Goal: Task Accomplishment & Management: Use online tool/utility

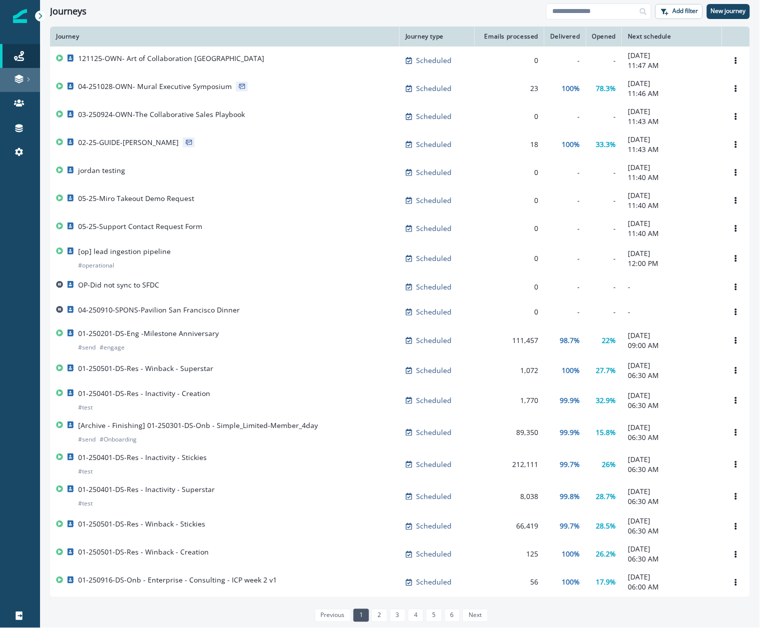
drag, startPoint x: 814, startPoint y: 8, endPoint x: 23, endPoint y: 79, distance: 793.8
click at [21, 82] on icon at bounding box center [19, 82] width 9 height 3
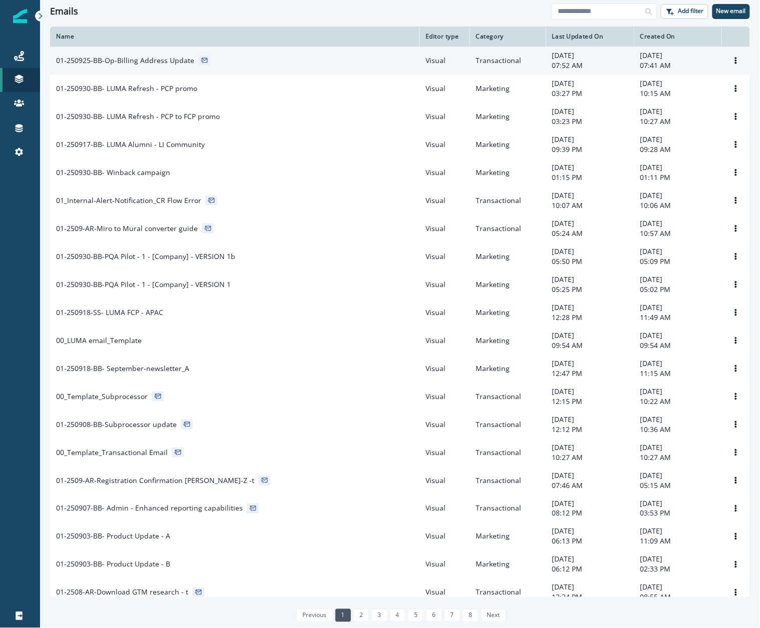
click at [251, 65] on div "01-250925-BB-Op-Billing Address Update" at bounding box center [234, 61] width 357 height 10
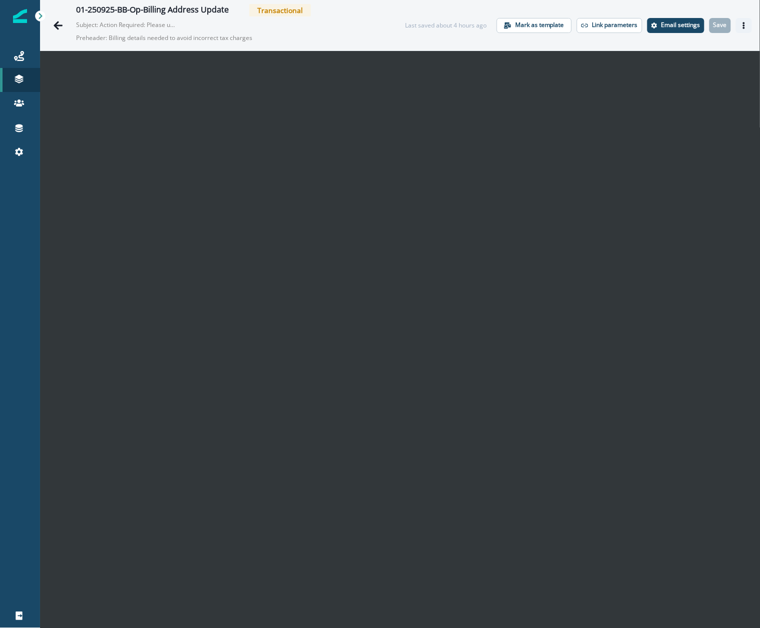
click at [740, 22] on icon "Actions" at bounding box center [743, 25] width 7 height 7
click at [454, 25] on div "Last saved about 4 hours ago" at bounding box center [446, 25] width 82 height 9
click at [458, 25] on div "Last saved about 4 hours ago" at bounding box center [446, 25] width 82 height 9
click at [739, 28] on button "Actions" at bounding box center [744, 25] width 16 height 15
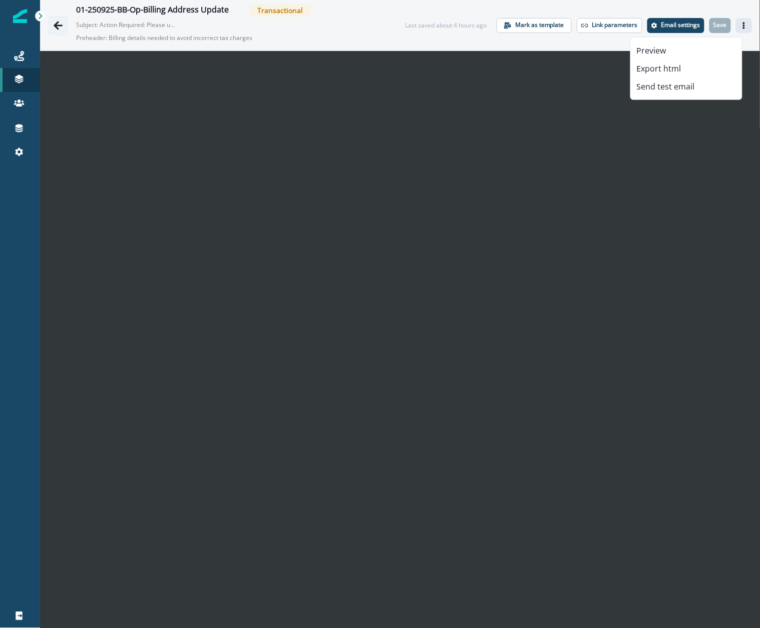
click at [66, 24] on button "Go back" at bounding box center [58, 26] width 20 height 20
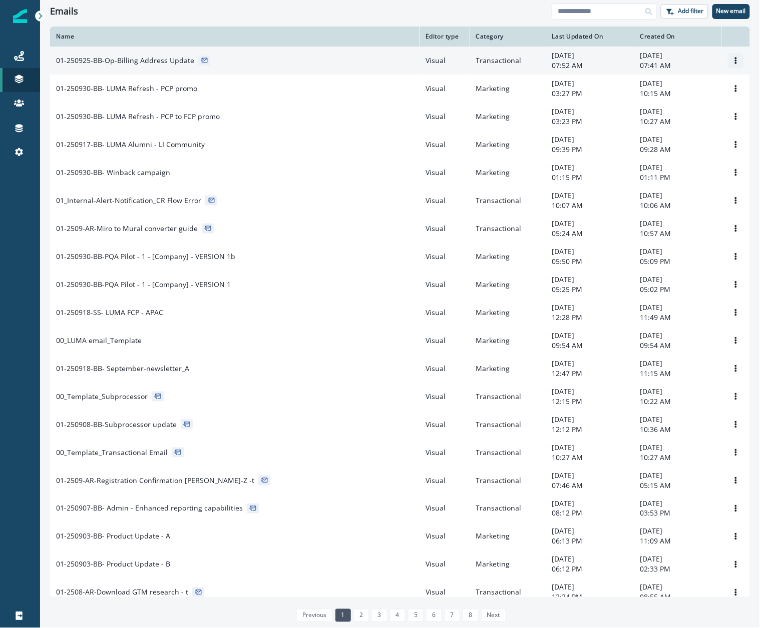
click at [732, 62] on icon "Options" at bounding box center [735, 60] width 7 height 7
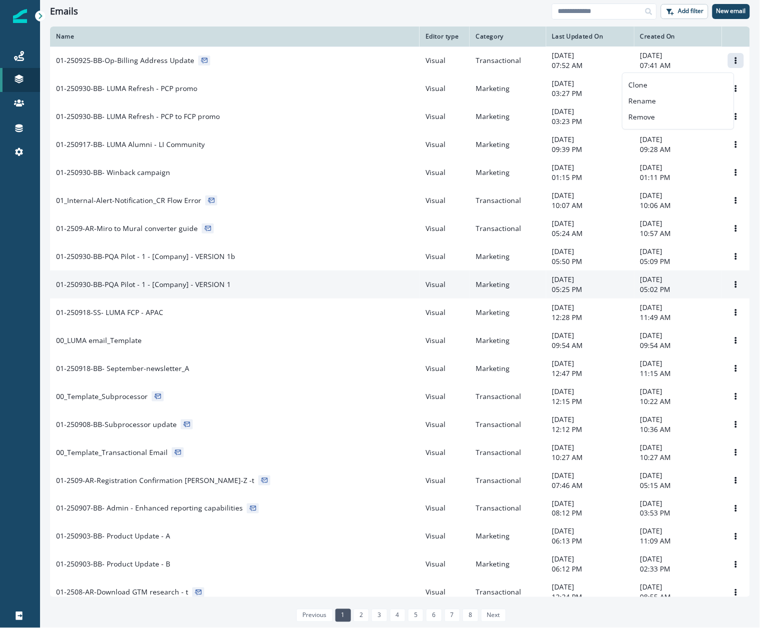
click at [244, 285] on div "01-250930-BB-PQA Pilot - 1 - [Company] - VERSION 1" at bounding box center [234, 285] width 357 height 10
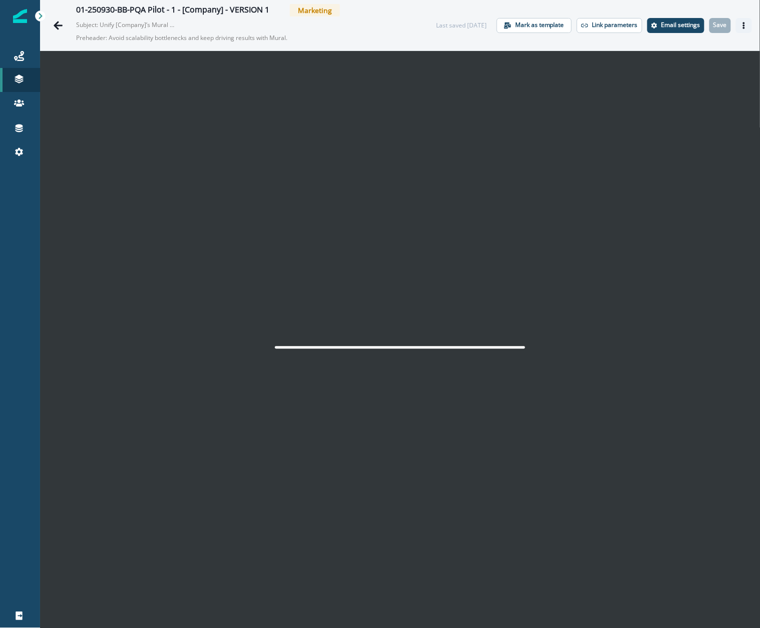
click at [740, 27] on icon "Actions" at bounding box center [743, 25] width 7 height 7
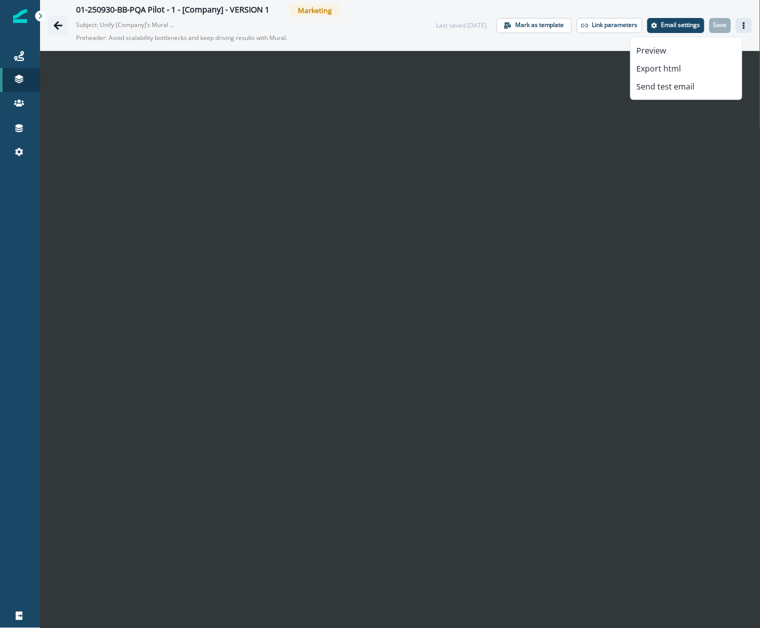
click at [61, 26] on icon "Go back" at bounding box center [58, 26] width 10 height 10
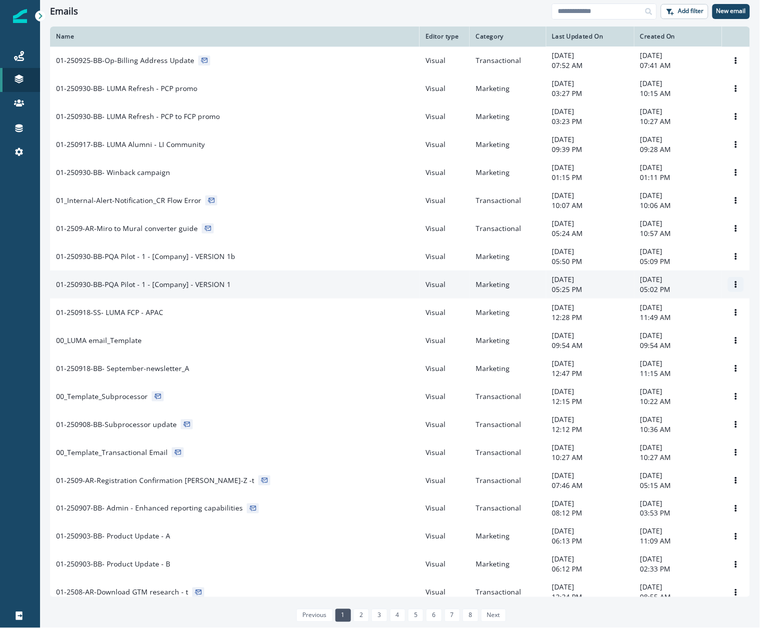
click at [735, 288] on icon "Options" at bounding box center [736, 284] width 2 height 7
click at [702, 316] on button "Clone" at bounding box center [677, 314] width 111 height 16
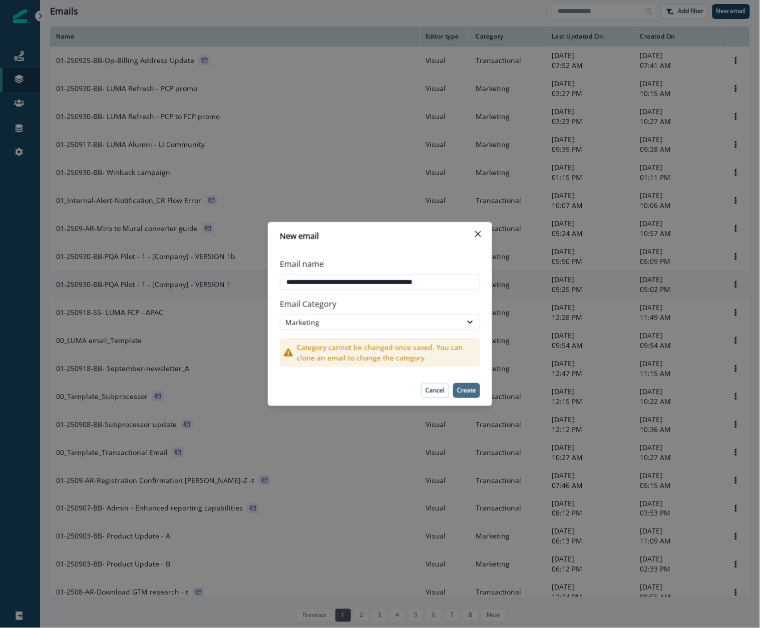
click at [471, 389] on p "Create" at bounding box center [466, 390] width 19 height 7
click at [454, 281] on input "**********" at bounding box center [380, 282] width 200 height 16
drag, startPoint x: 416, startPoint y: 281, endPoint x: 597, endPoint y: 296, distance: 181.8
click at [596, 296] on div "**********" at bounding box center [380, 314] width 760 height 628
type input "**********"
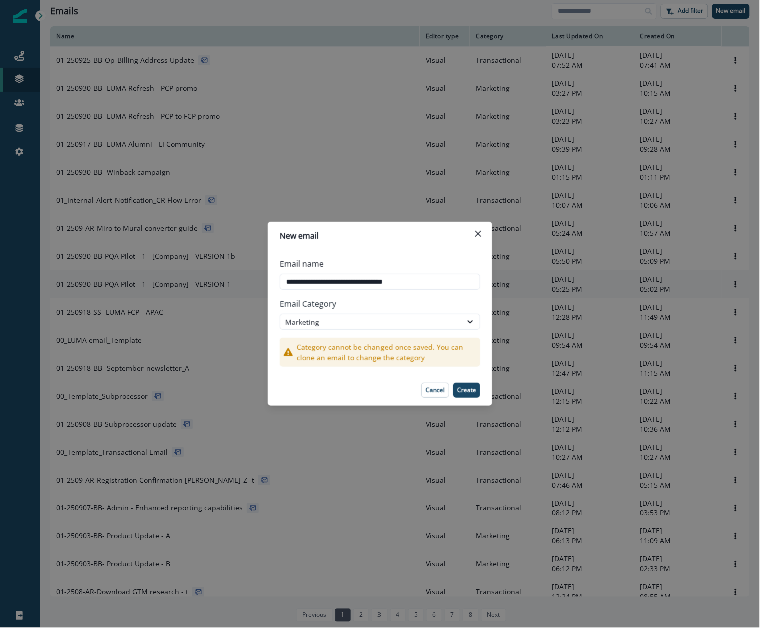
click at [357, 400] on footer "Cancel Create" at bounding box center [380, 390] width 224 height 31
click at [469, 388] on p "Create" at bounding box center [466, 390] width 19 height 7
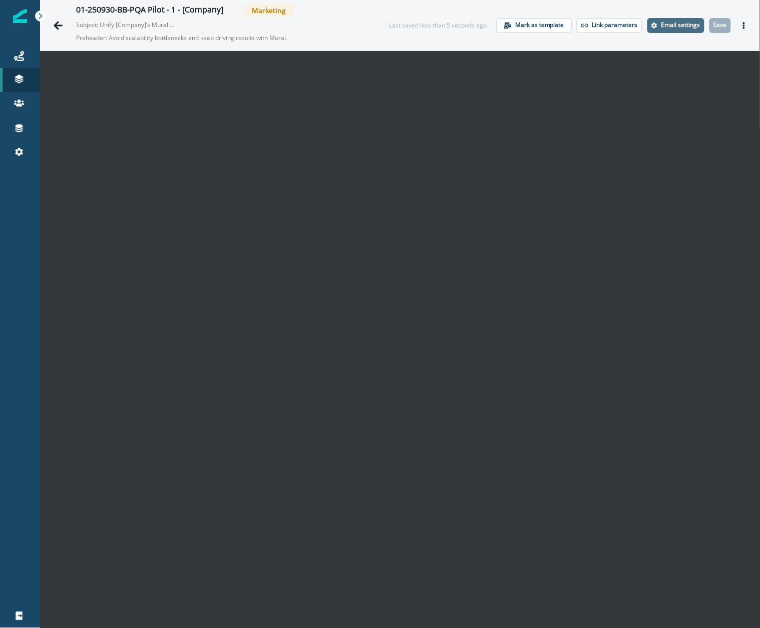
click at [661, 24] on p "Email settings" at bounding box center [680, 25] width 39 height 7
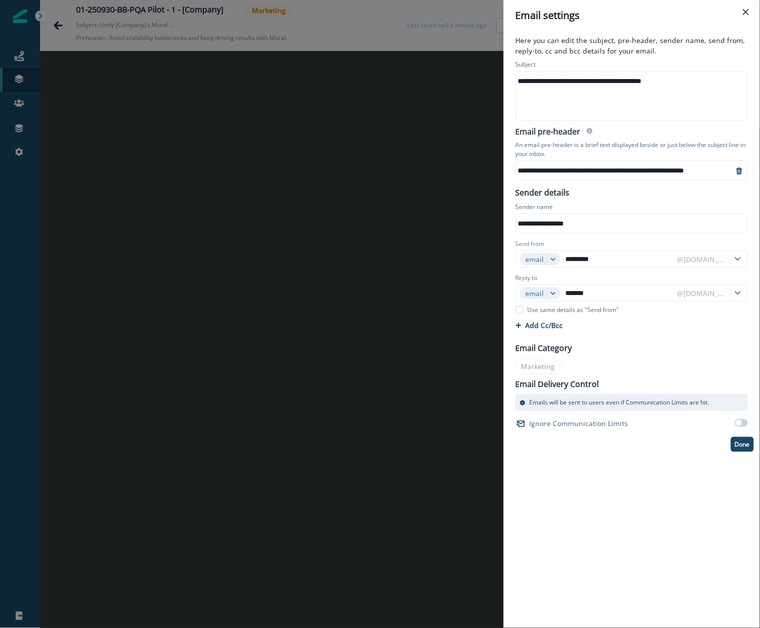
click at [555, 169] on div "**********" at bounding box center [622, 170] width 213 height 15
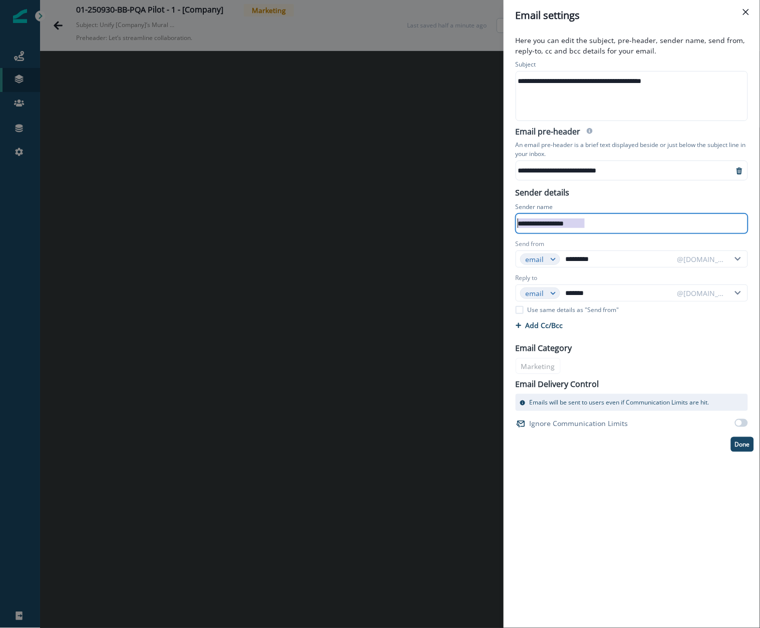
drag, startPoint x: 593, startPoint y: 221, endPoint x: 492, endPoint y: 222, distance: 101.6
click at [492, 222] on div "**********" at bounding box center [380, 314] width 760 height 628
click at [624, 516] on div "**********" at bounding box center [631, 329] width 256 height 597
click at [623, 508] on div "**********" at bounding box center [631, 329] width 256 height 597
click at [747, 446] on p "Done" at bounding box center [742, 444] width 15 height 7
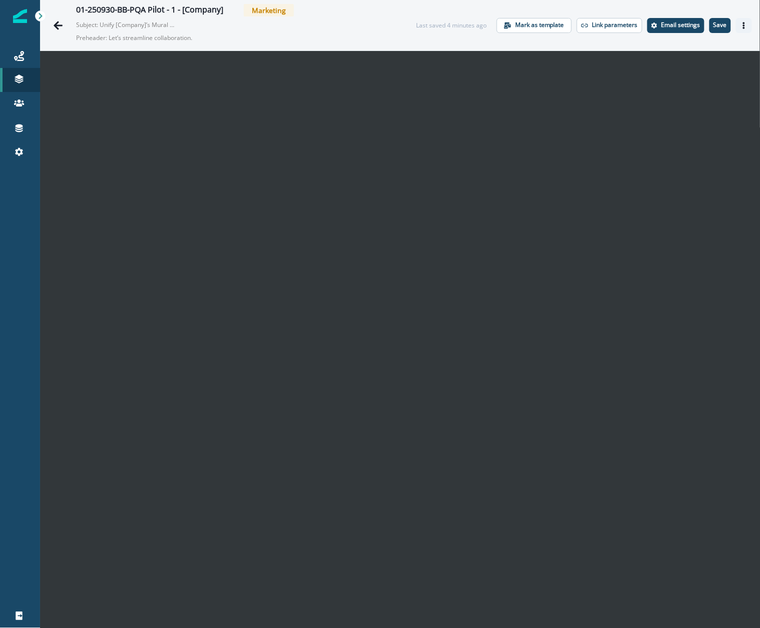
click at [740, 27] on icon "Actions" at bounding box center [743, 25] width 7 height 7
click at [662, 48] on button "Preview" at bounding box center [685, 51] width 111 height 18
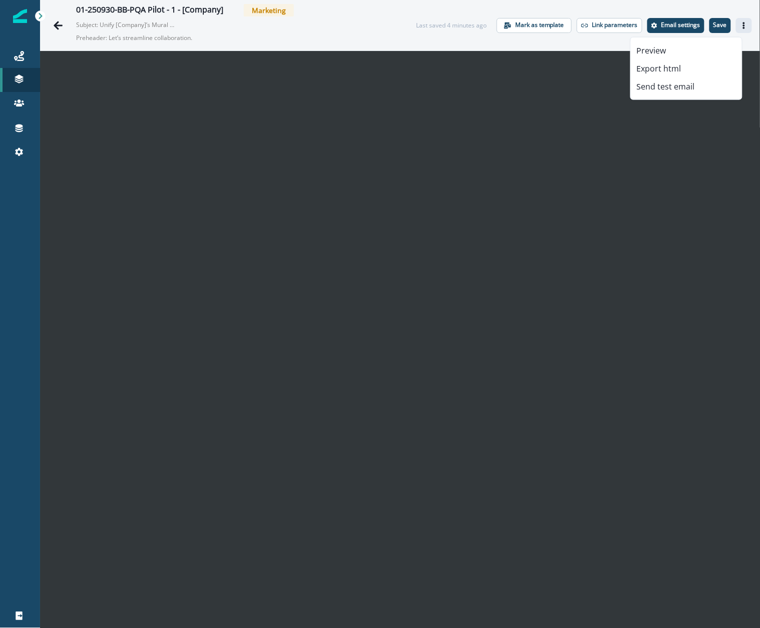
scroll to position [16, 0]
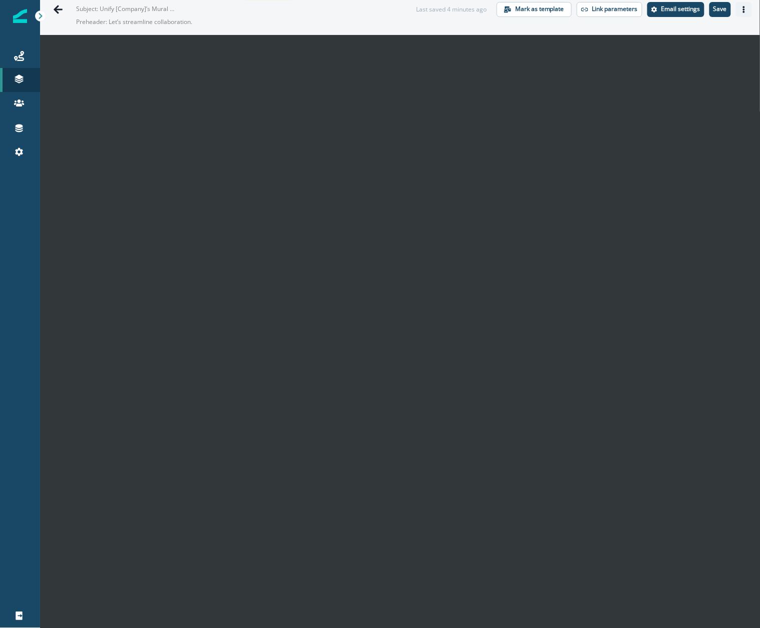
click at [742, 8] on button "Actions" at bounding box center [744, 9] width 16 height 15
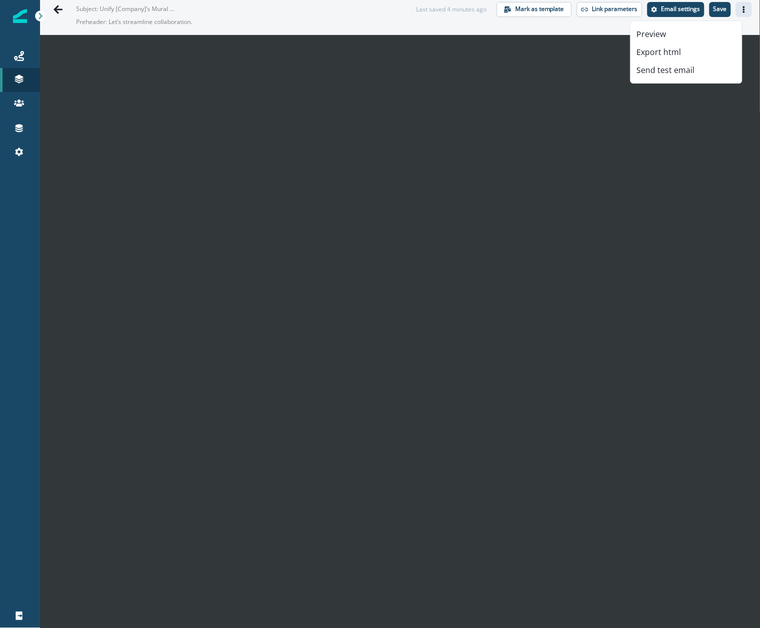
drag, startPoint x: 217, startPoint y: 21, endPoint x: 223, endPoint y: 21, distance: 6.0
click at [218, 21] on p "Preheader: Let’s streamline collaboration." at bounding box center [201, 22] width 250 height 17
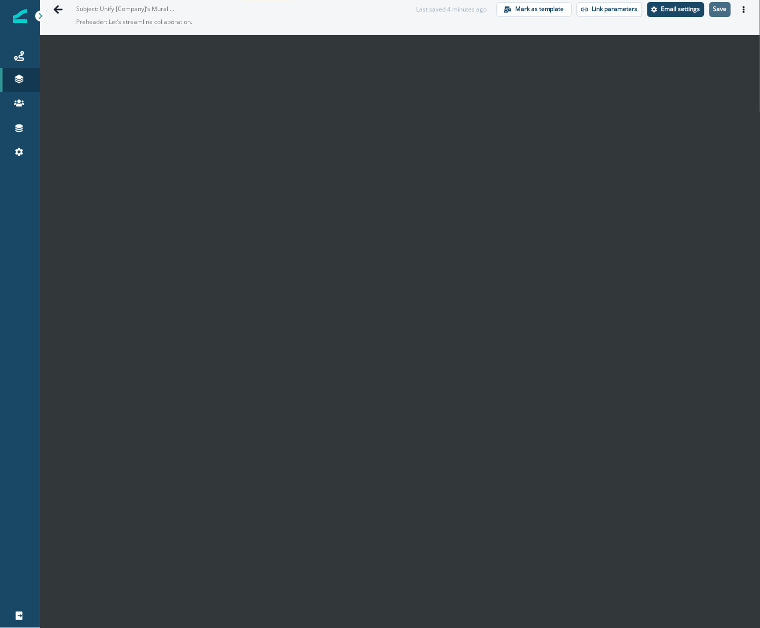
click at [713, 13] on button "Save" at bounding box center [720, 9] width 22 height 15
click at [740, 10] on icon "Actions" at bounding box center [743, 9] width 7 height 7
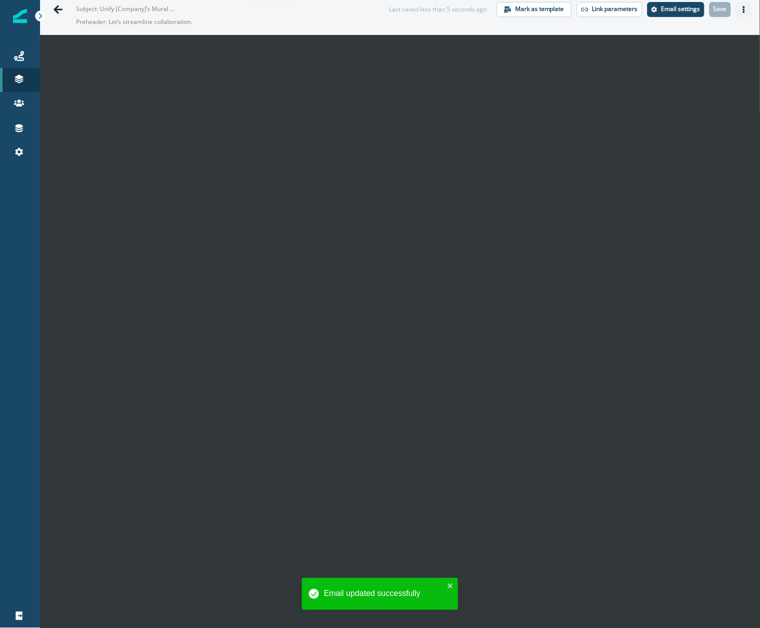
click at [738, 11] on button "Actions" at bounding box center [744, 9] width 16 height 15
click at [681, 38] on button "Preview" at bounding box center [685, 34] width 111 height 18
click at [61, 5] on icon "Go back" at bounding box center [58, 10] width 10 height 10
click at [19, 59] on icon at bounding box center [19, 56] width 10 height 10
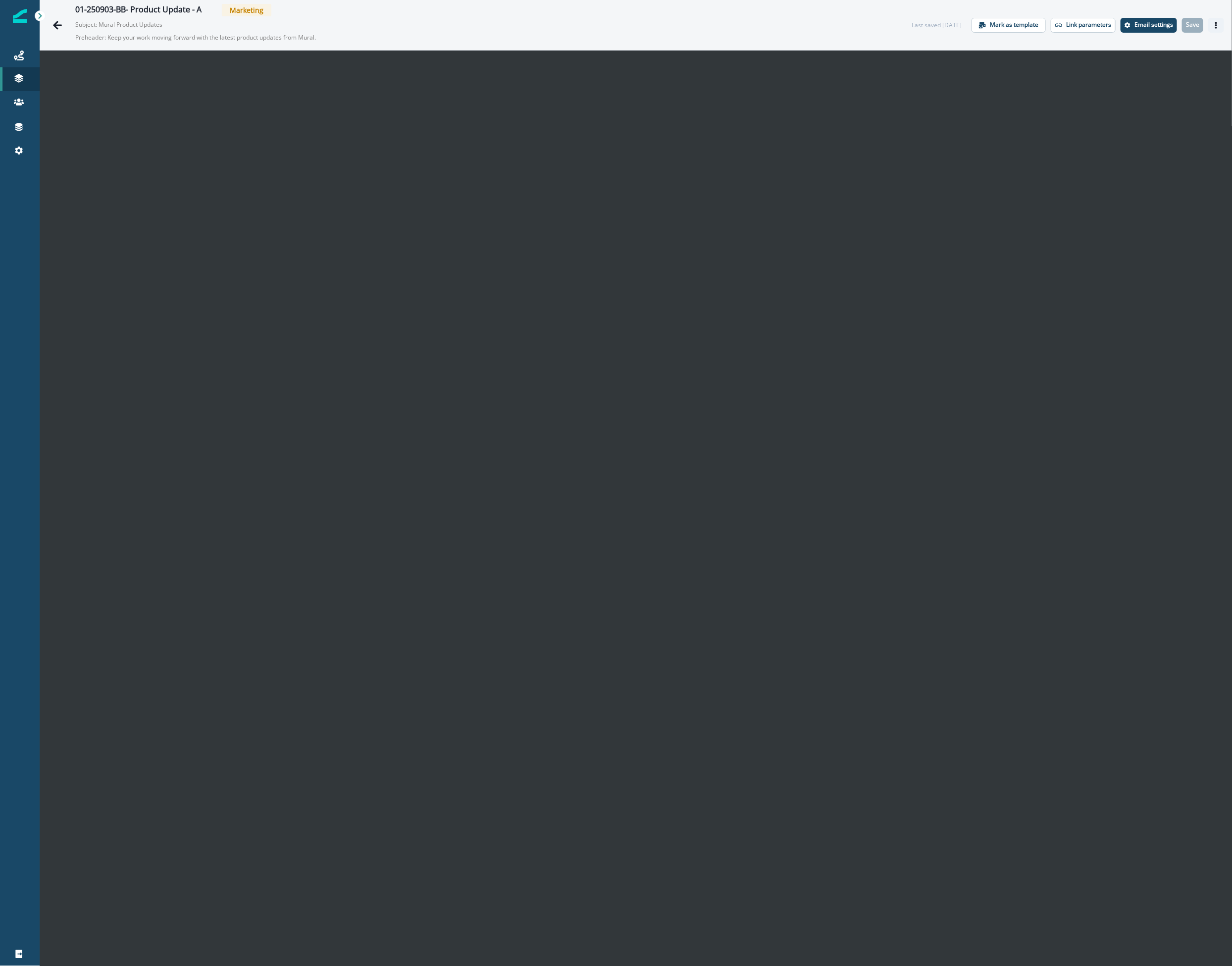
click at [1212, 24] on icon "Actions" at bounding box center [1215, 25] width 7 height 7
click at [1162, 52] on button "Preview" at bounding box center [1157, 50] width 110 height 18
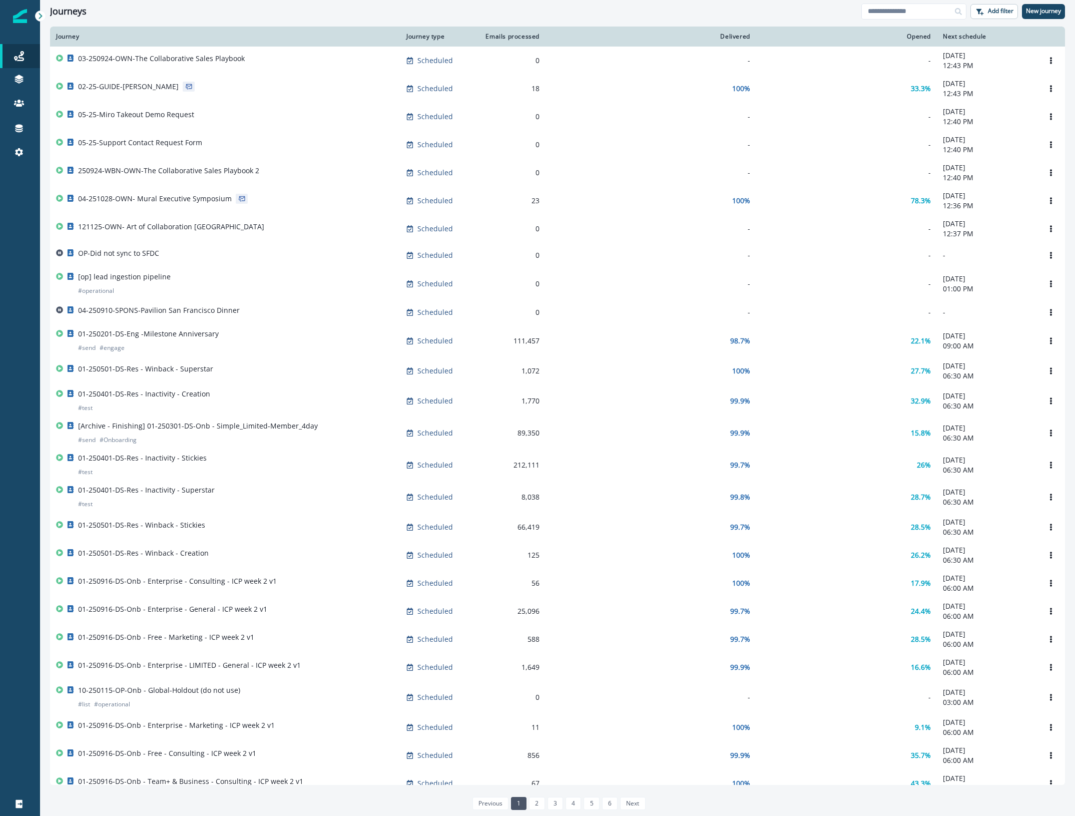
click at [208, 59] on p "03-250924-OWN-The Collaborative Sales Playbook" at bounding box center [161, 59] width 167 height 10
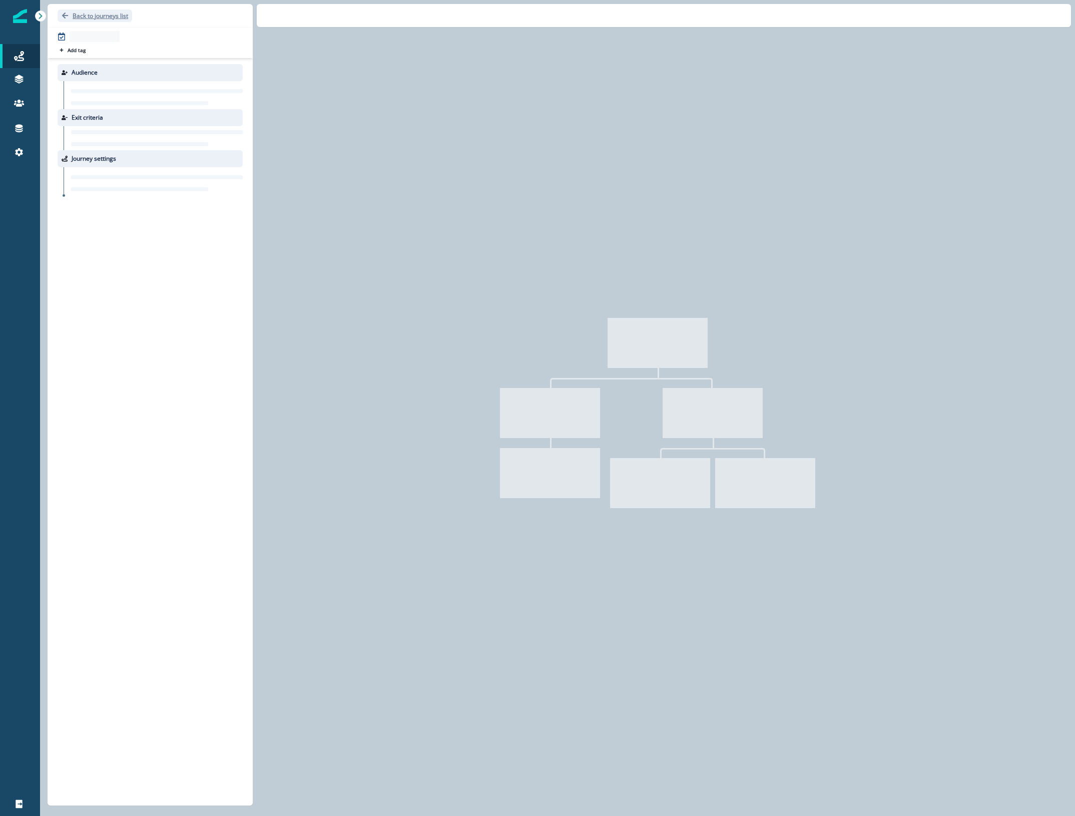
click at [86, 14] on p "Back to journeys list" at bounding box center [101, 16] width 56 height 9
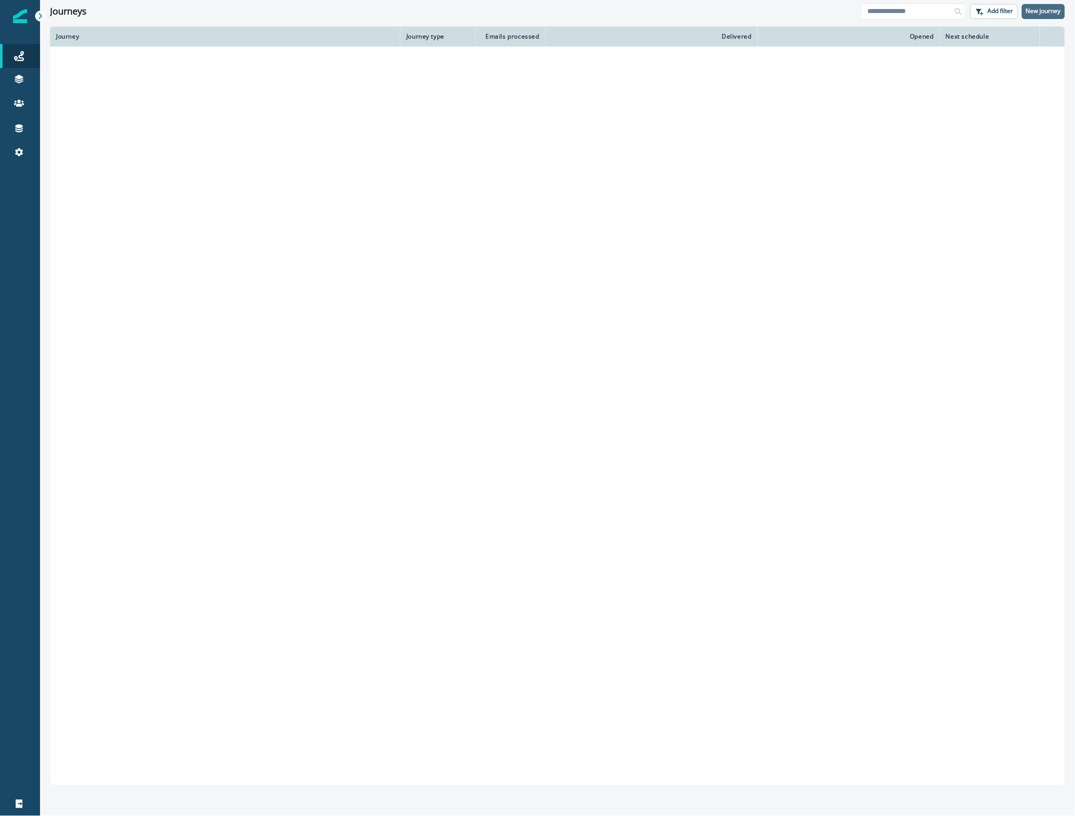
click at [1039, 14] on p "New journey" at bounding box center [1043, 11] width 35 height 7
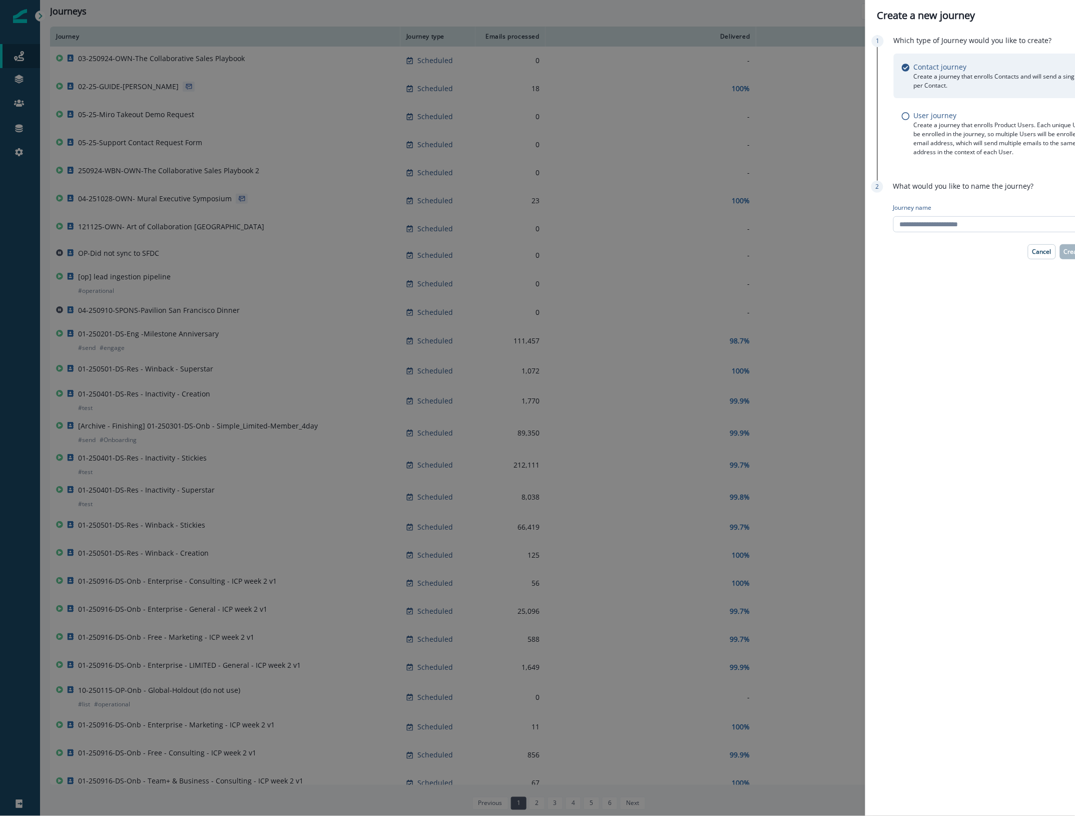
click at [981, 227] on input "Journey name" at bounding box center [1001, 224] width 216 height 16
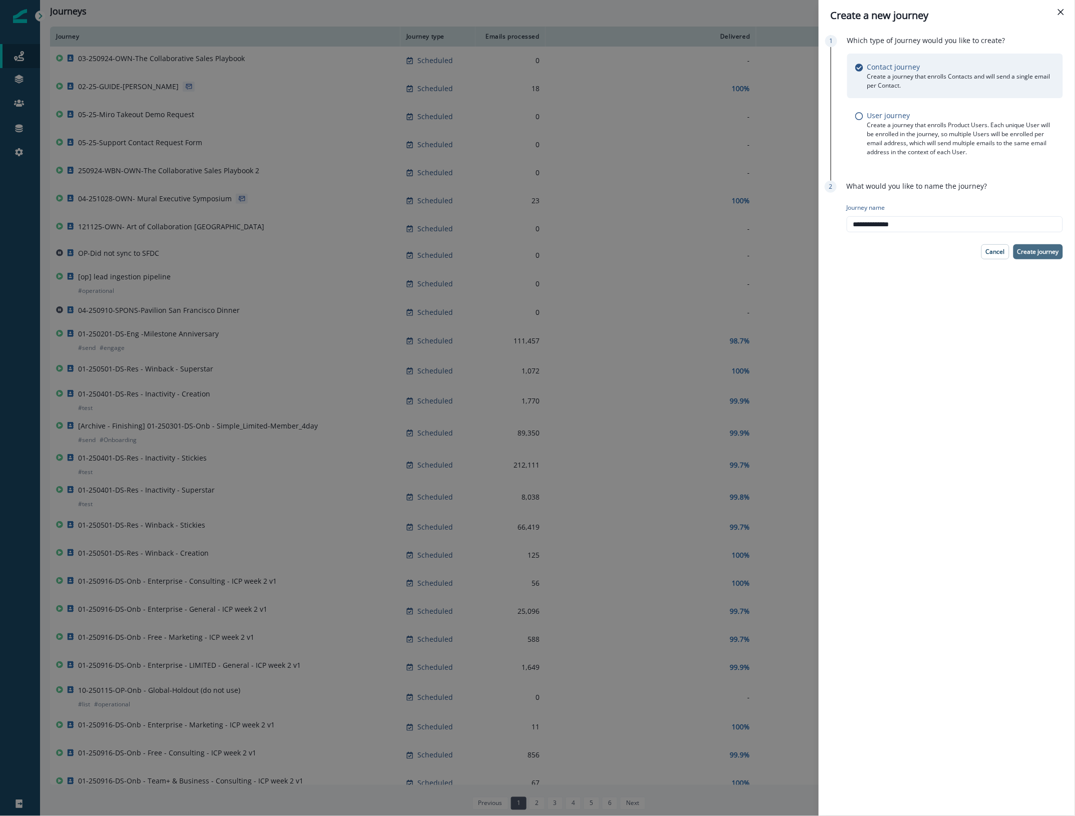
type input "**********"
click at [1047, 252] on p "Create journey" at bounding box center [1038, 251] width 42 height 7
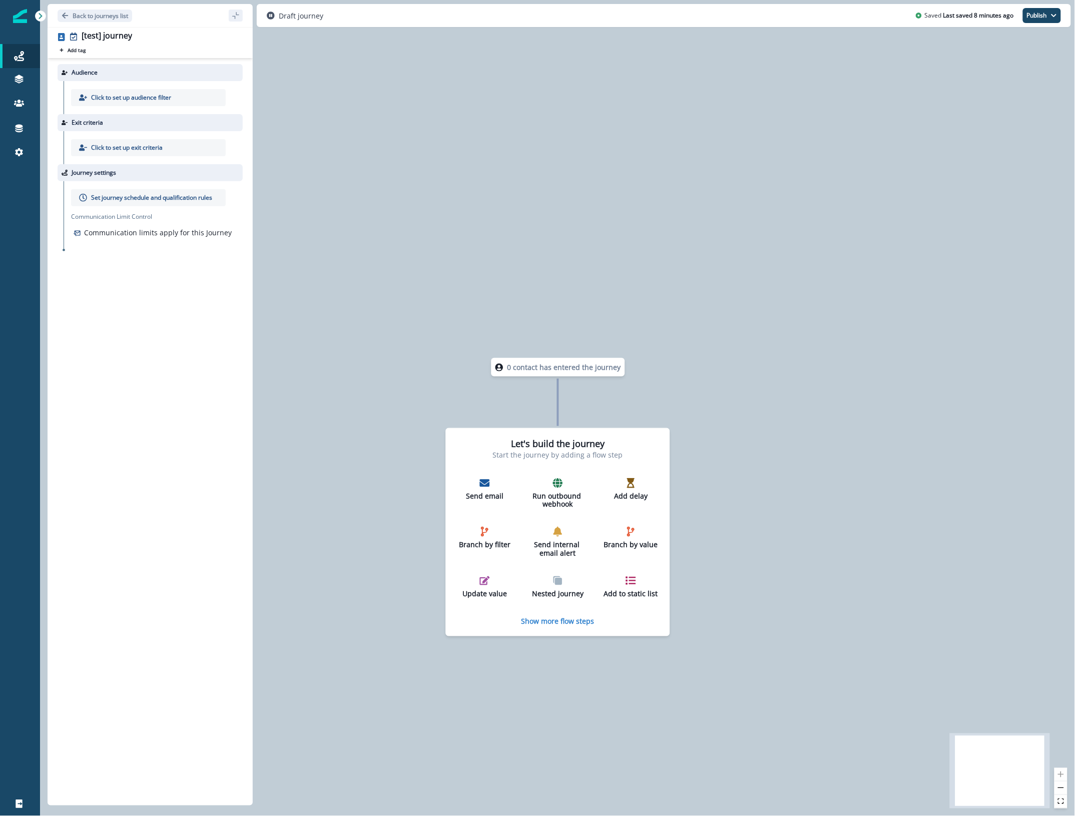
click at [104, 8] on div "Back to journeys list" at bounding box center [150, 15] width 205 height 23
click at [103, 14] on p "Back to journeys list" at bounding box center [101, 16] width 56 height 9
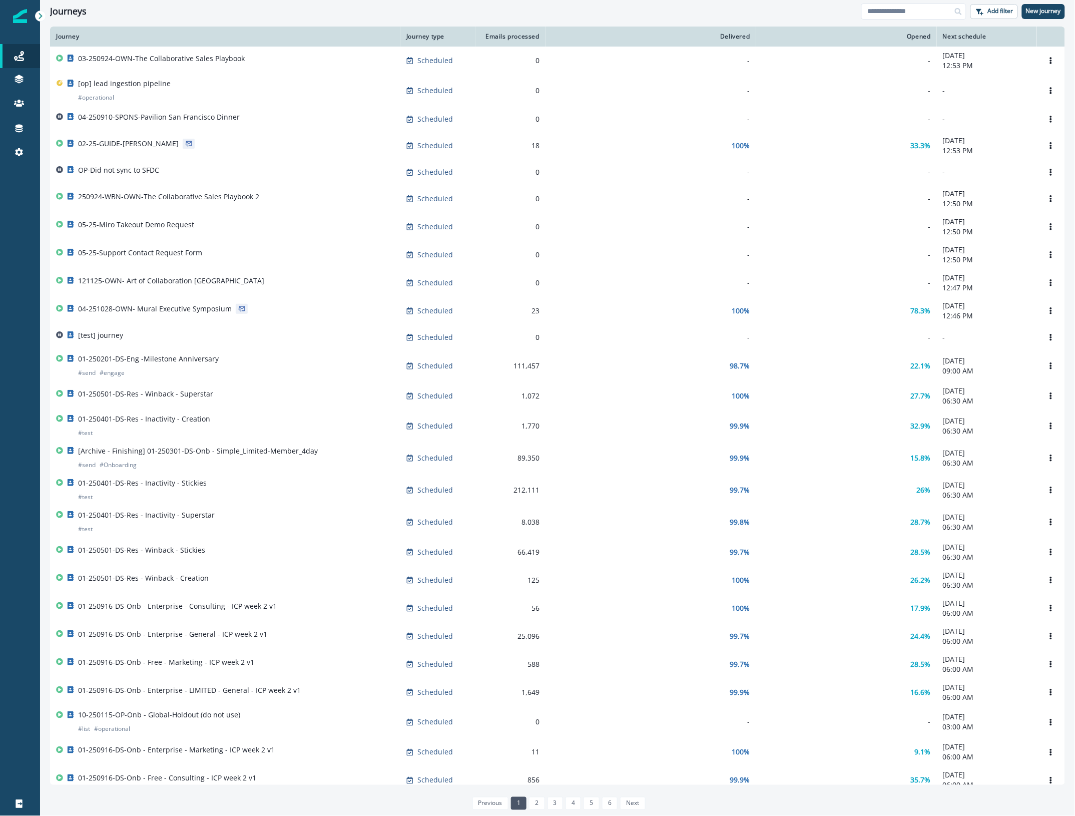
scroll to position [125, 0]
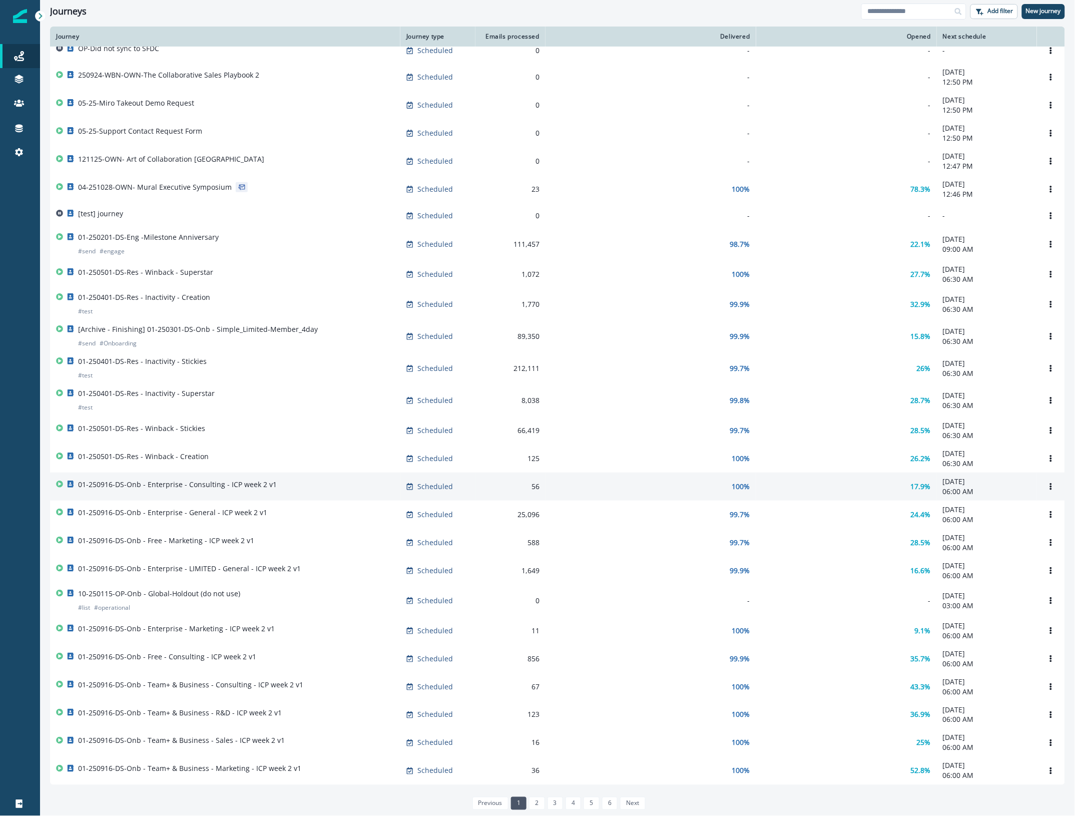
click at [260, 488] on p "01-250916-DS-Onb - Enterprise - Consulting - ICP week 2 v1" at bounding box center [177, 484] width 199 height 10
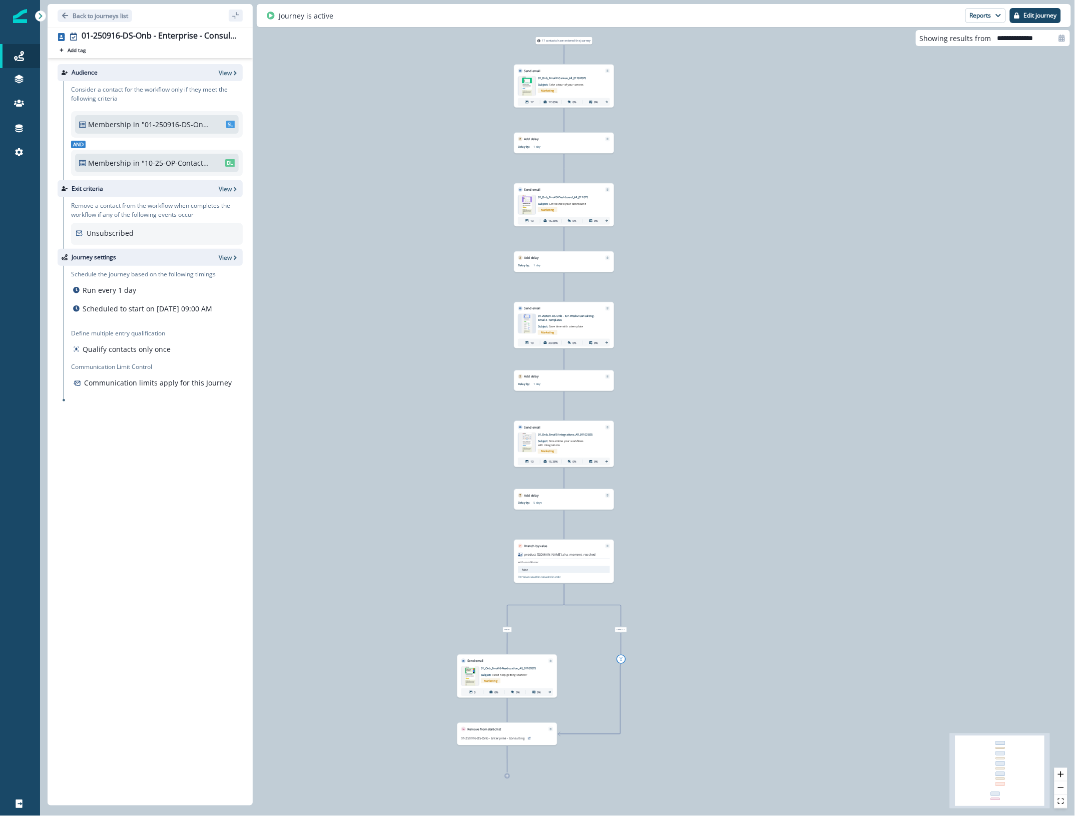
click at [374, 174] on div "17 contacts have entered the journey Send email Email asset changed, journey re…" at bounding box center [557, 408] width 1035 height 816
drag, startPoint x: 377, startPoint y: 136, endPoint x: 544, endPoint y: 50, distance: 188.0
click at [377, 136] on div "17 contacts have entered the journey Send email Email asset changed, journey re…" at bounding box center [557, 408] width 1035 height 816
